Goal: Information Seeking & Learning: Learn about a topic

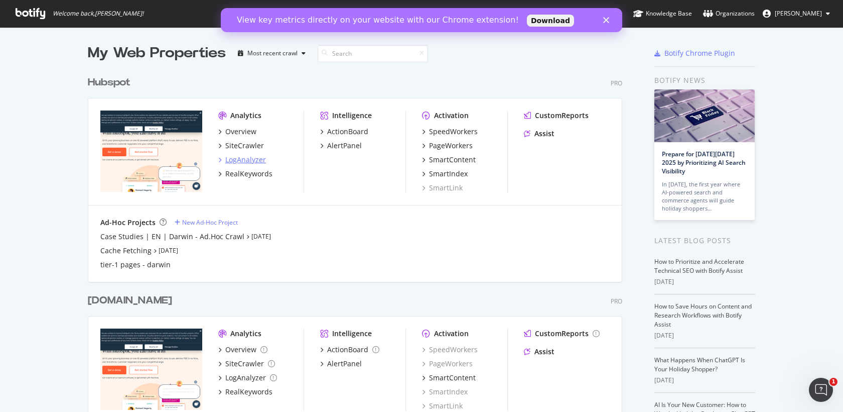
click at [246, 158] on div "LogAnalyzer" at bounding box center [245, 160] width 41 height 10
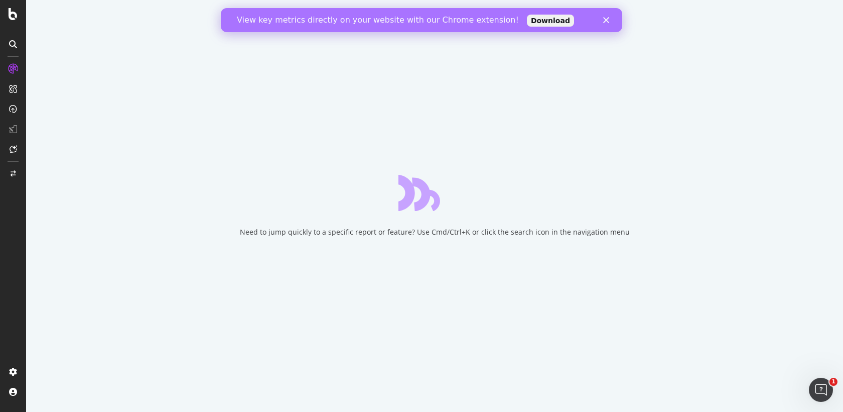
click at [610, 16] on div "View key metrics directly on your website with our Chrome extension! Download" at bounding box center [421, 20] width 402 height 16
click at [608, 16] on div "View key metrics directly on your website with our Chrome extension! Download" at bounding box center [421, 20] width 402 height 16
click at [607, 21] on polygon "Close" at bounding box center [606, 20] width 6 height 6
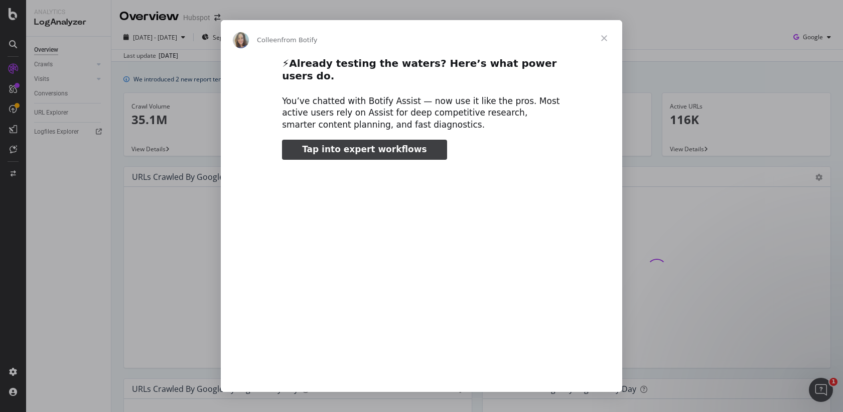
type input "52400"
click at [607, 37] on span "Close" at bounding box center [604, 38] width 36 height 36
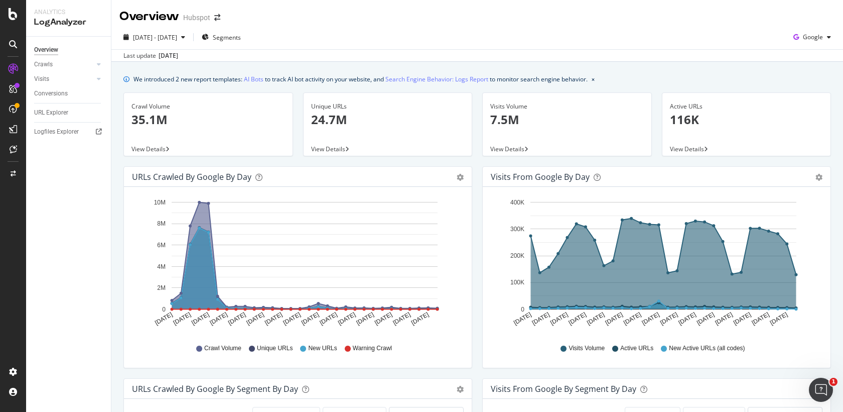
click at [53, 118] on div "URL Explorer" at bounding box center [72, 112] width 77 height 15
click at [58, 111] on div "URL Explorer" at bounding box center [51, 112] width 34 height 11
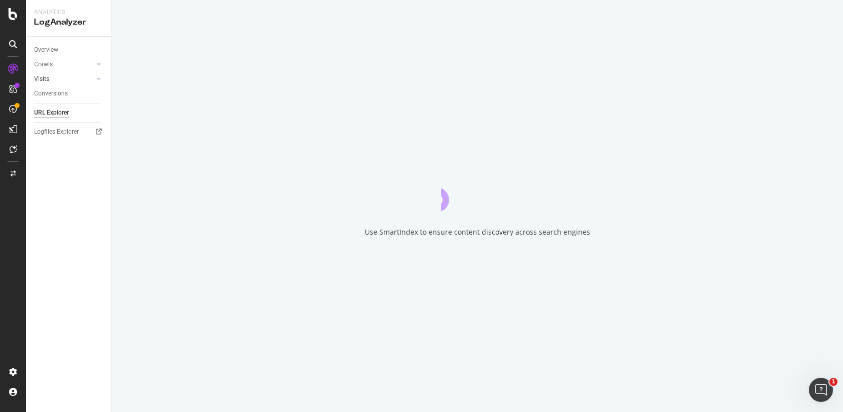
click at [69, 75] on link "Visits" at bounding box center [64, 79] width 60 height 11
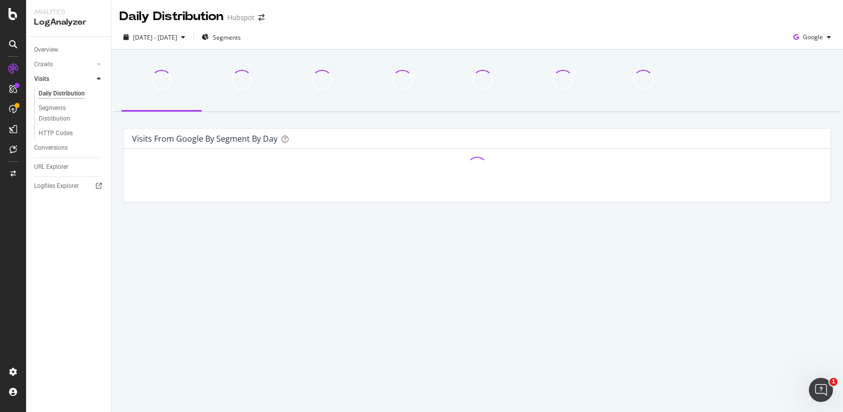
click at [51, 80] on link "Visits" at bounding box center [64, 79] width 60 height 11
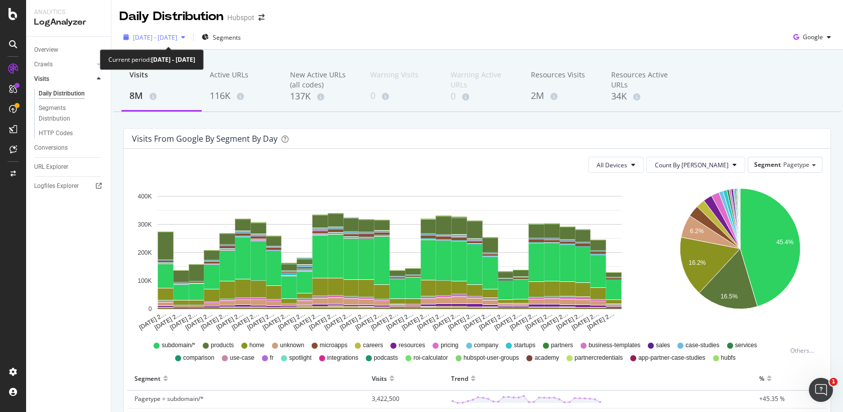
click at [189, 40] on div "[DATE] - [DATE]" at bounding box center [154, 37] width 70 height 15
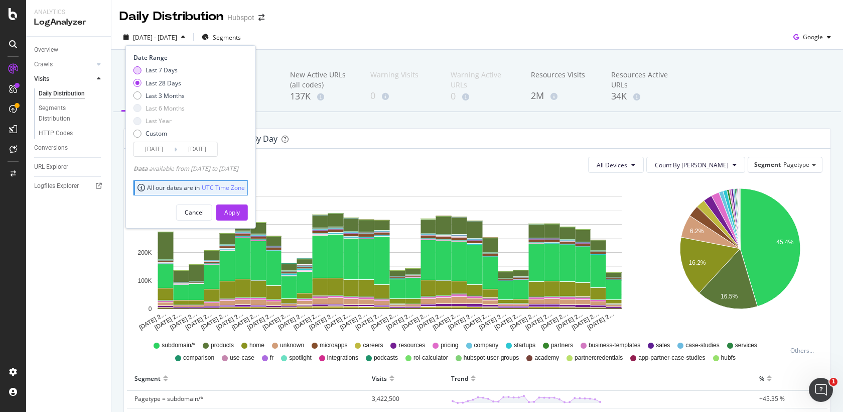
click at [143, 67] on div "Last 7 Days" at bounding box center [159, 70] width 51 height 9
type input "[DATE]"
click at [240, 213] on div "Apply" at bounding box center [232, 212] width 16 height 9
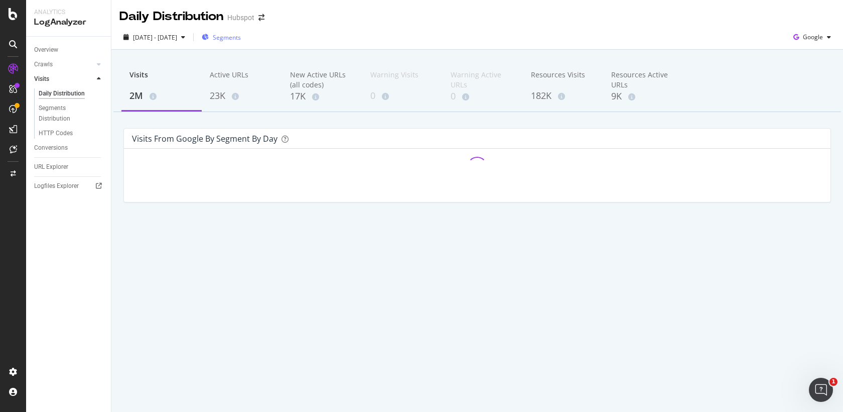
click at [241, 38] on span "Segments" at bounding box center [227, 37] width 28 height 9
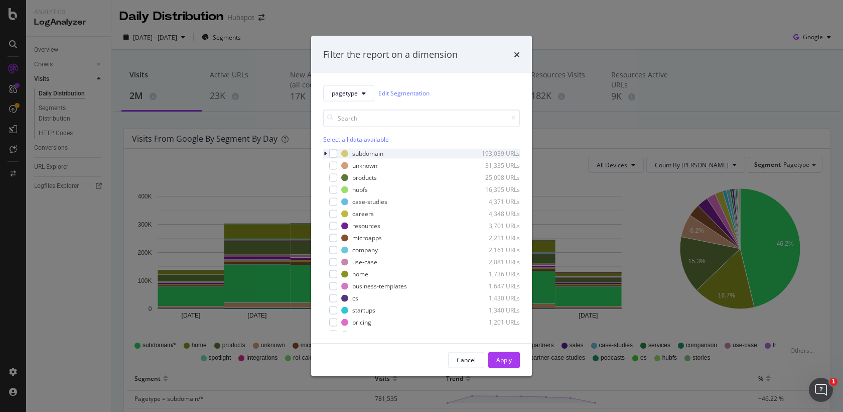
click at [323, 150] on div "modal" at bounding box center [326, 153] width 6 height 10
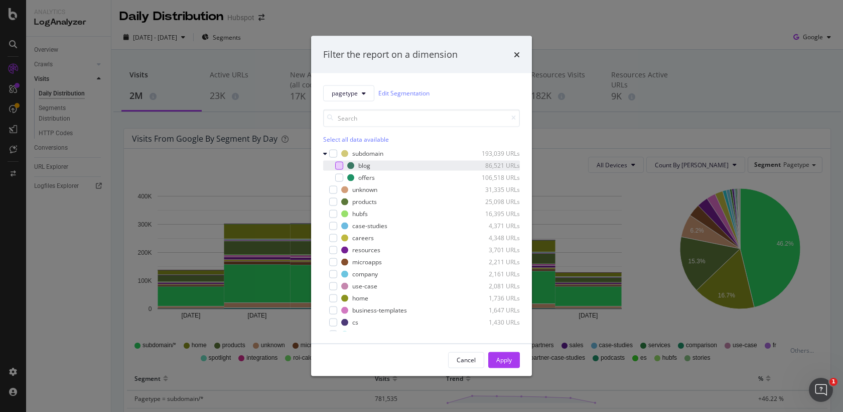
click at [339, 165] on div "modal" at bounding box center [339, 165] width 8 height 8
click at [504, 355] on div "Apply" at bounding box center [504, 359] width 16 height 9
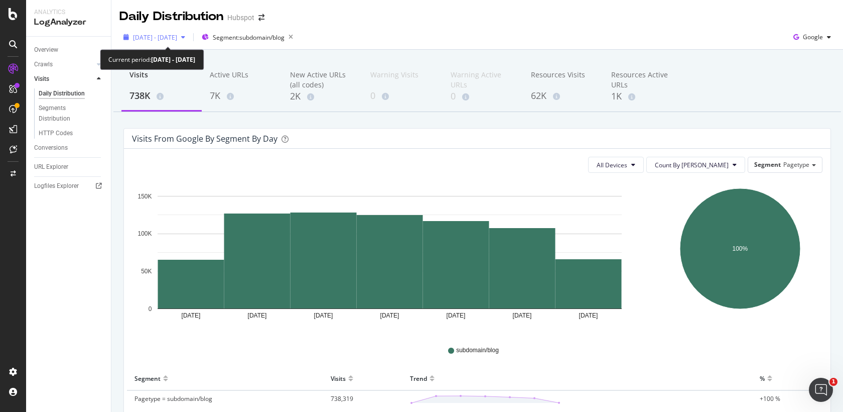
click at [177, 41] on div "[DATE] - [DATE]" at bounding box center [155, 37] width 44 height 9
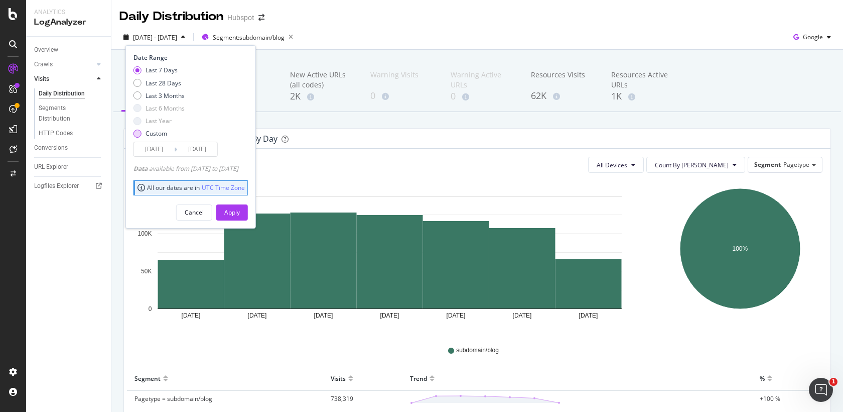
click at [139, 133] on div "Custom" at bounding box center [138, 133] width 8 height 8
click at [157, 150] on input "[DATE]" at bounding box center [154, 149] width 40 height 14
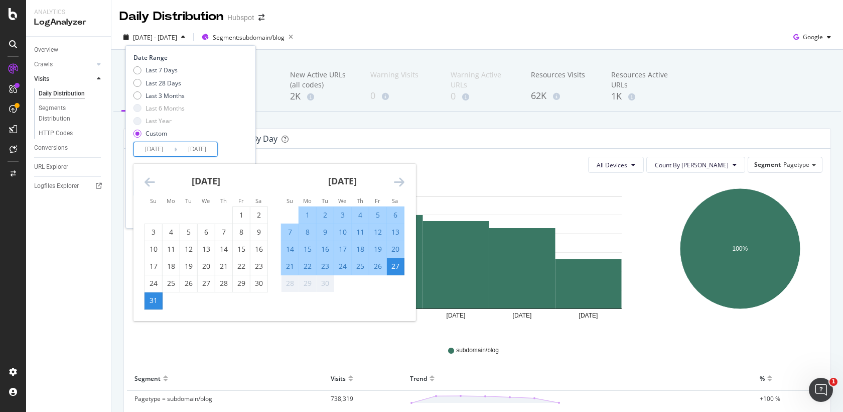
click at [287, 247] on div "14" at bounding box center [290, 249] width 17 height 10
type input "[DATE]"
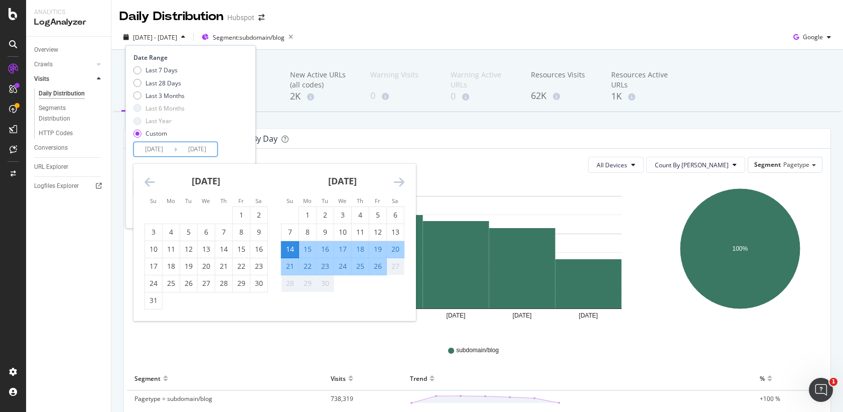
click at [395, 243] on div "20" at bounding box center [395, 249] width 17 height 17
type input "[DATE]"
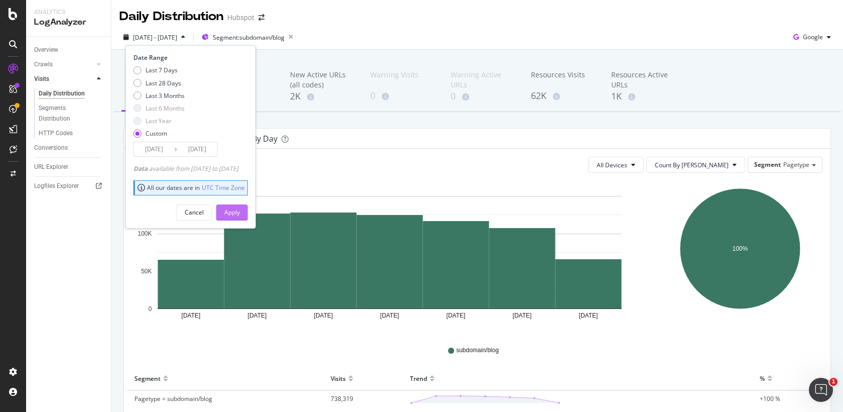
click at [240, 205] on div "Apply" at bounding box center [232, 212] width 16 height 15
